Goal: Ask a question: Seek information or help from site administrators or community

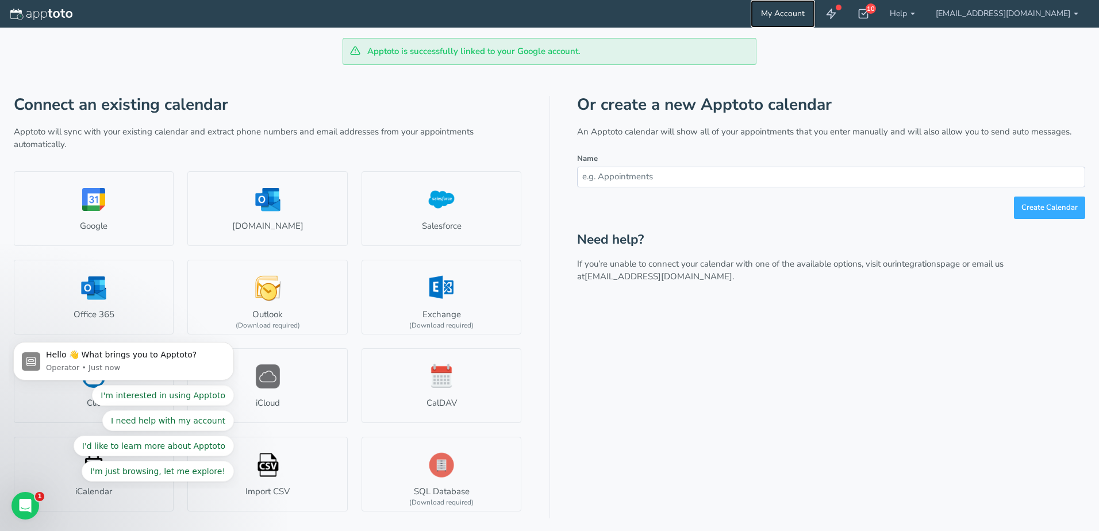
click at [815, 11] on link "My Account" at bounding box center [783, 14] width 64 height 28
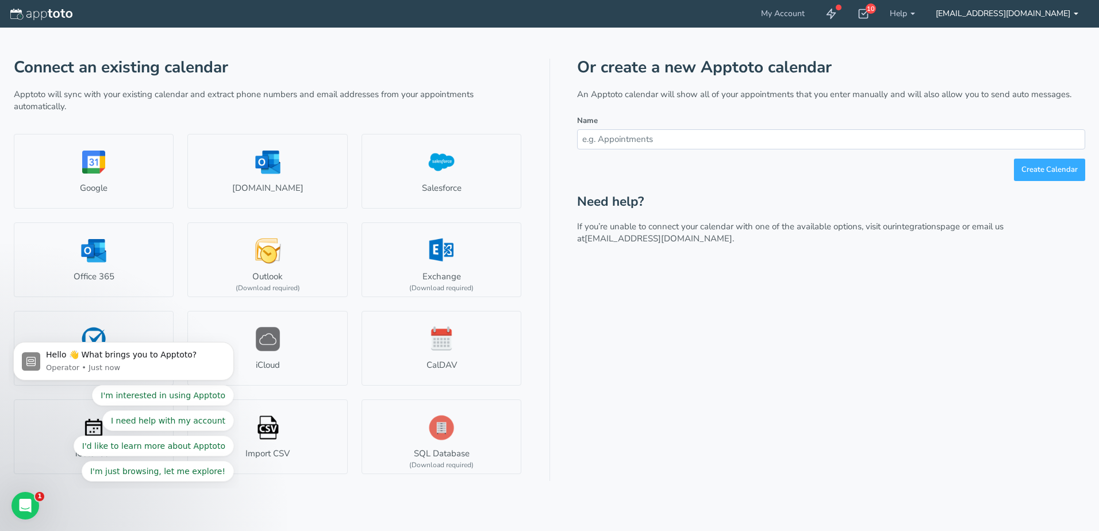
click at [1027, 11] on link "[EMAIL_ADDRESS][DOMAIN_NAME]" at bounding box center [1007, 14] width 163 height 28
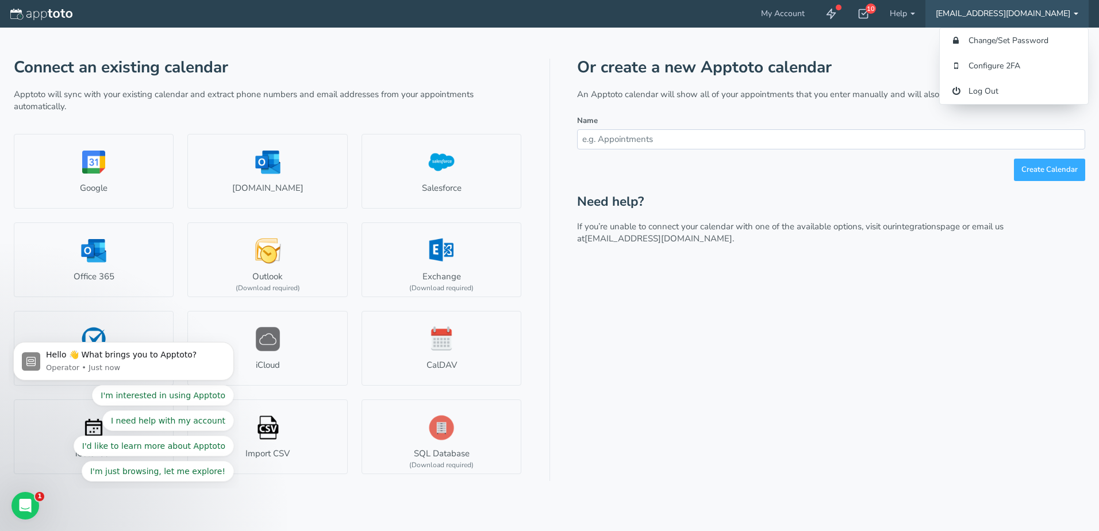
click at [878, 70] on h1 "Or create a new Apptoto calendar" at bounding box center [831, 68] width 508 height 18
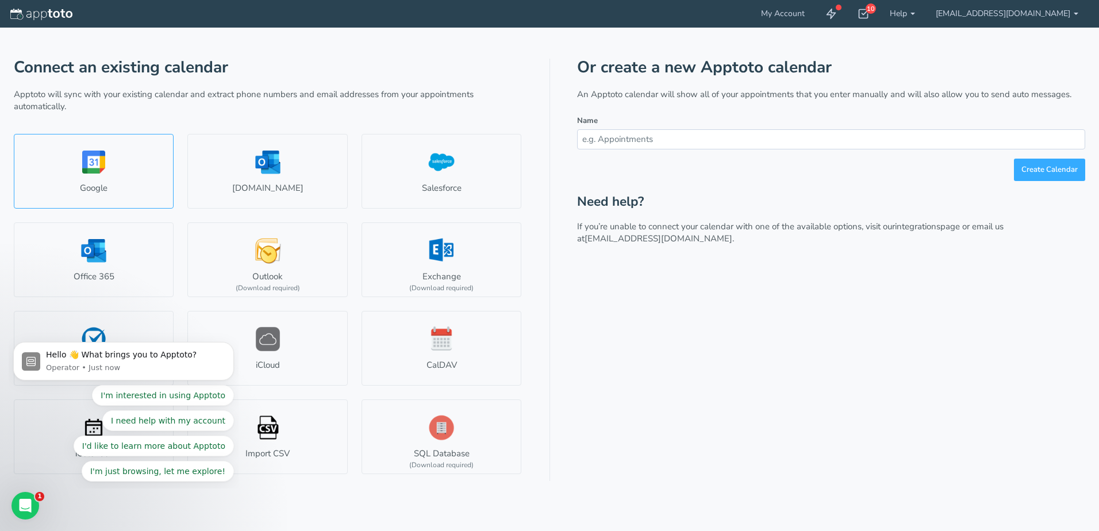
click at [154, 172] on link "Google" at bounding box center [94, 171] width 160 height 75
select select "number:58049"
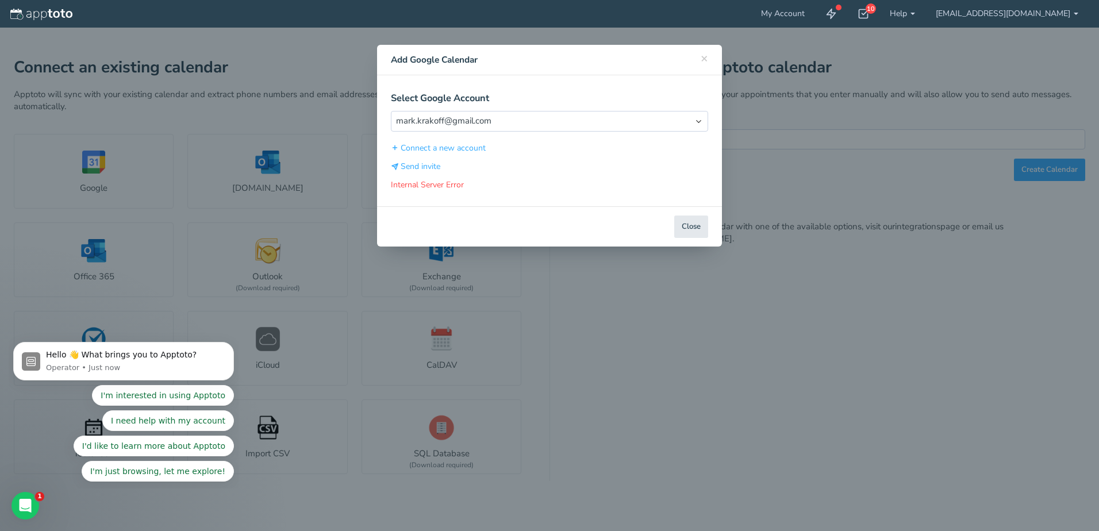
click at [661, 315] on div "× Close Add Google Calendar Select Google Account Select Account [EMAIL_ADDRESS…" at bounding box center [549, 265] width 1099 height 531
click at [707, 64] on span "×" at bounding box center [704, 58] width 7 height 16
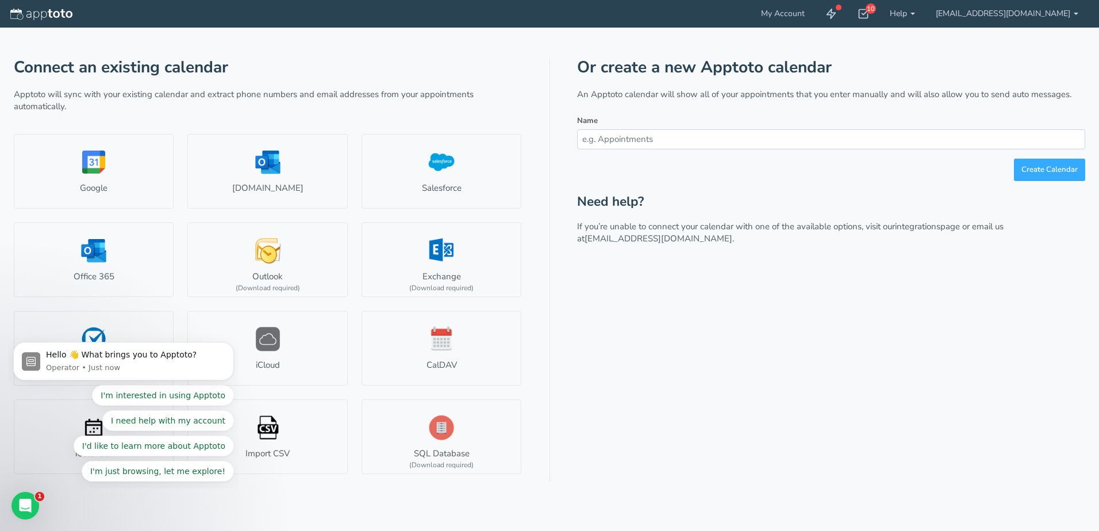
click at [723, 313] on div "Or create a new Apptoto calendar An Apptoto calendar will show all of your appo…" at bounding box center [831, 270] width 508 height 423
click at [66, 359] on div "Hello 👋 What brings you to Apptoto?" at bounding box center [135, 355] width 179 height 11
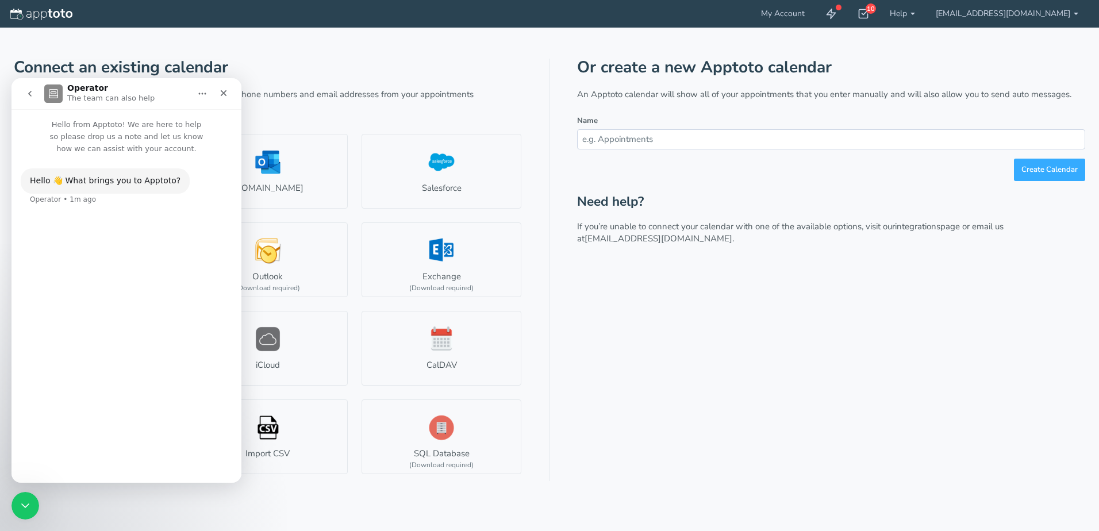
click at [157, 398] on button "I need help with my account" at bounding box center [161, 394] width 132 height 23
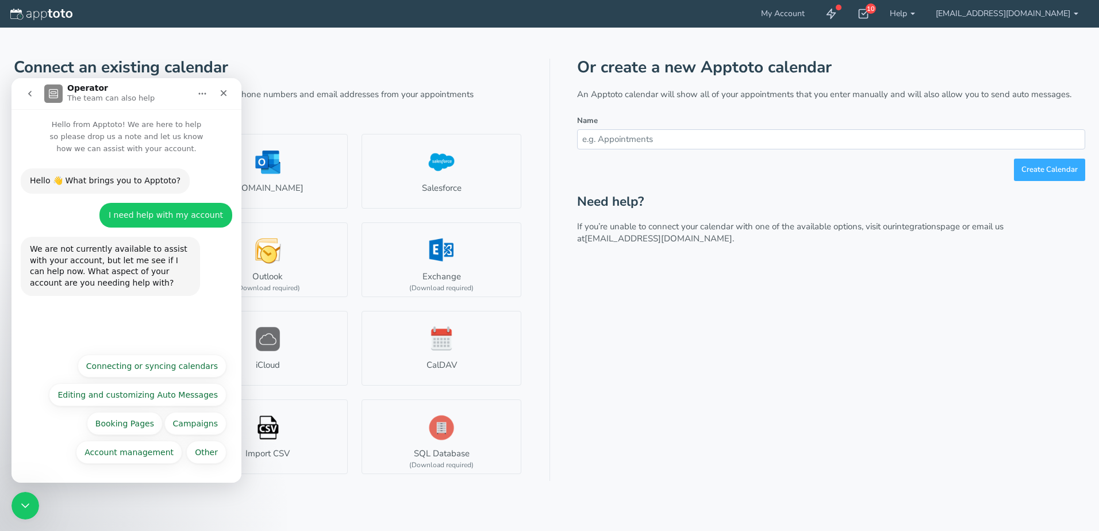
click at [64, 303] on div "Hello 👋 What brings you to Apptoto? Operator • 1m ago I need help with my accou…" at bounding box center [126, 251] width 230 height 193
click at [138, 371] on button "Connecting or syncing calendars" at bounding box center [152, 366] width 149 height 23
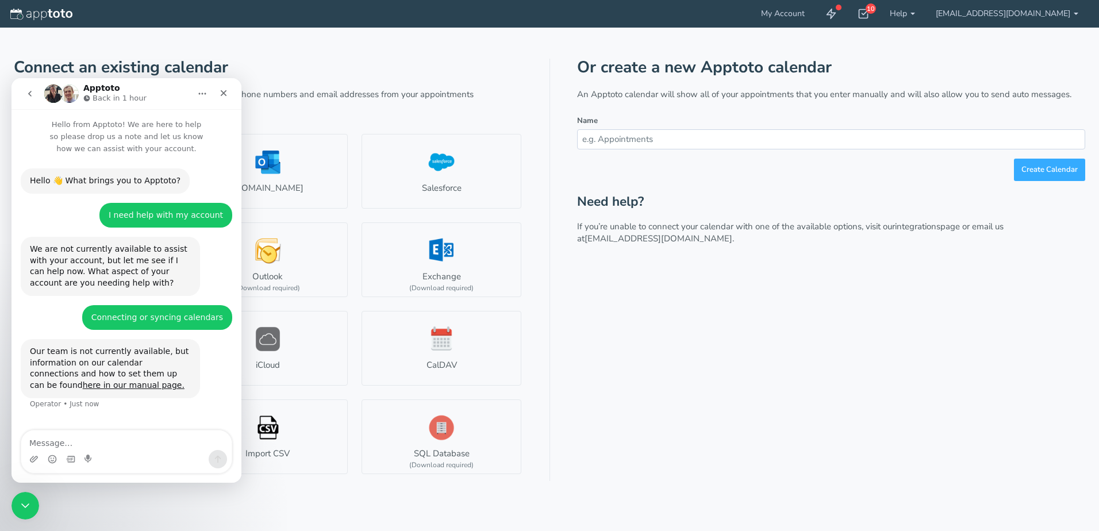
scroll to position [12, 0]
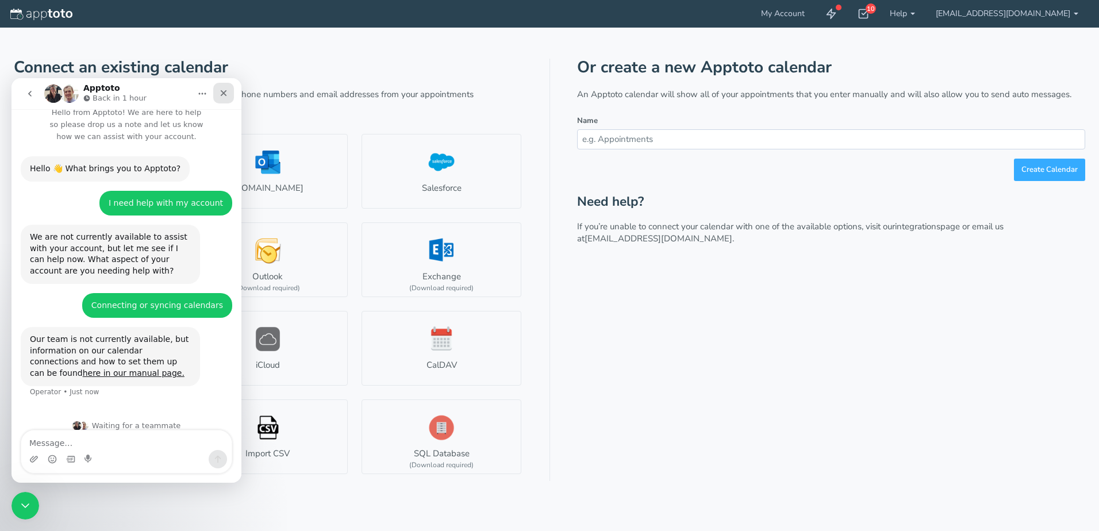
click at [221, 95] on icon "Close" at bounding box center [224, 93] width 6 height 6
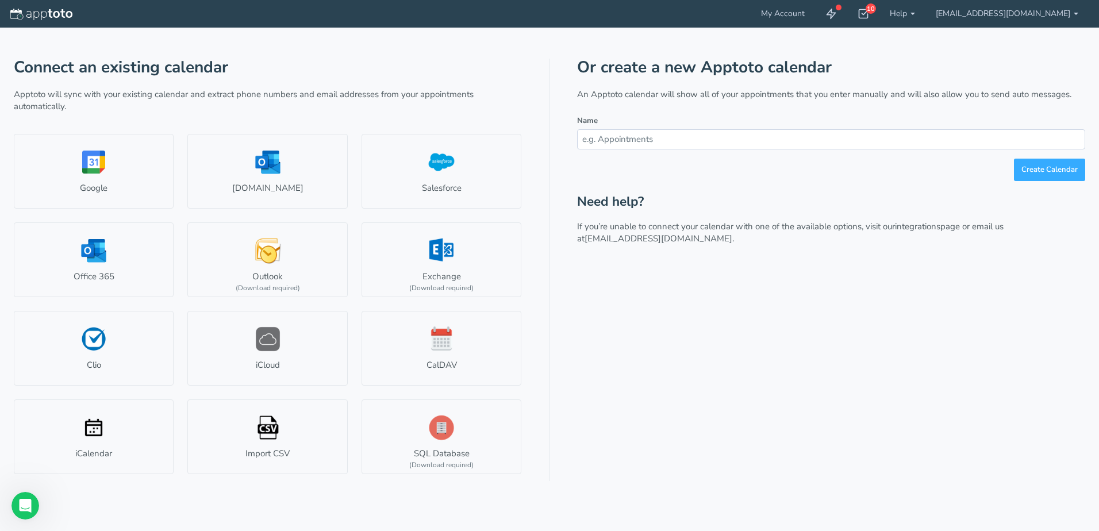
click at [729, 366] on div "Or create a new Apptoto calendar An Apptoto calendar will show all of your appo…" at bounding box center [831, 270] width 508 height 423
